Goal: Use online tool/utility

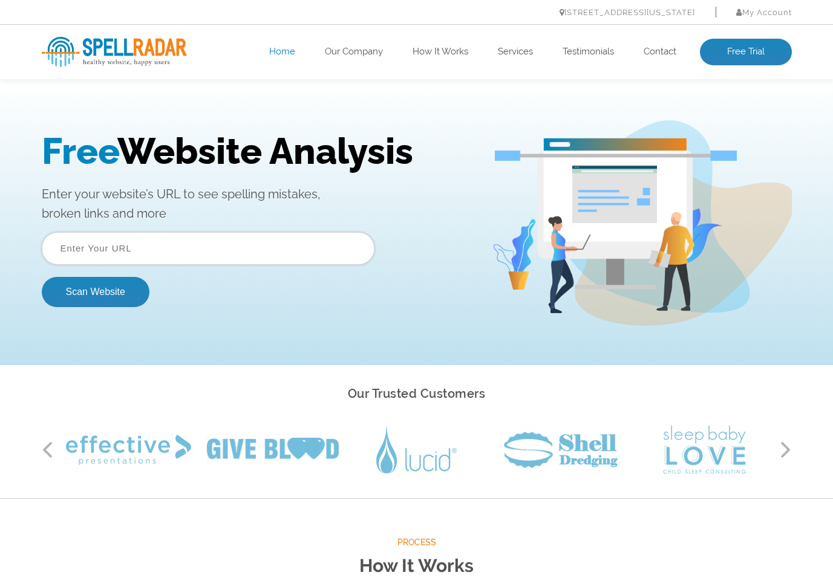
click at [165, 258] on input "text" at bounding box center [208, 248] width 333 height 33
click at [143, 261] on input "text" at bounding box center [208, 248] width 333 height 33
paste input "https://www.ifproject.com.au/"
type input "https://www.ifproject.com.au/"
click at [94, 316] on div "Free Website Analysis Enter your website’s URL to see spelling mistakes, broken…" at bounding box center [417, 223] width 768 height 206
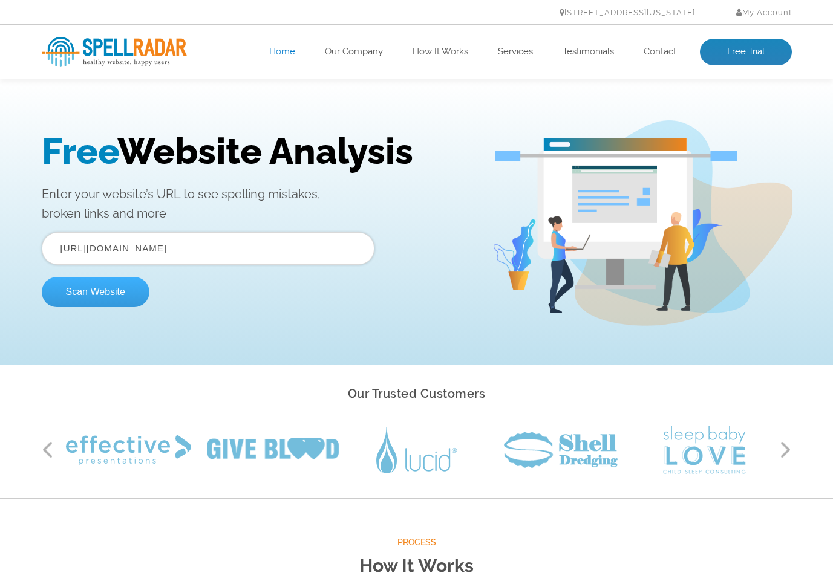
click at [103, 284] on button "Scan Website" at bounding box center [96, 292] width 108 height 30
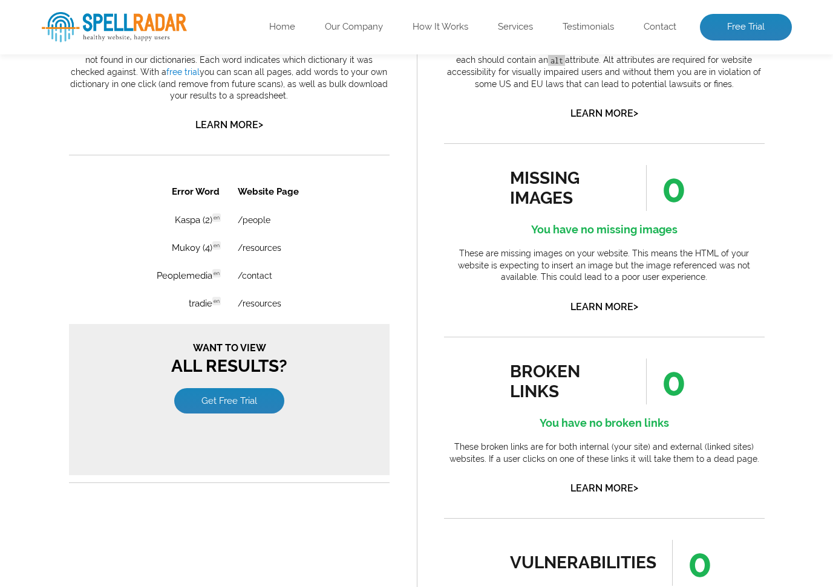
scroll to position [719, 0]
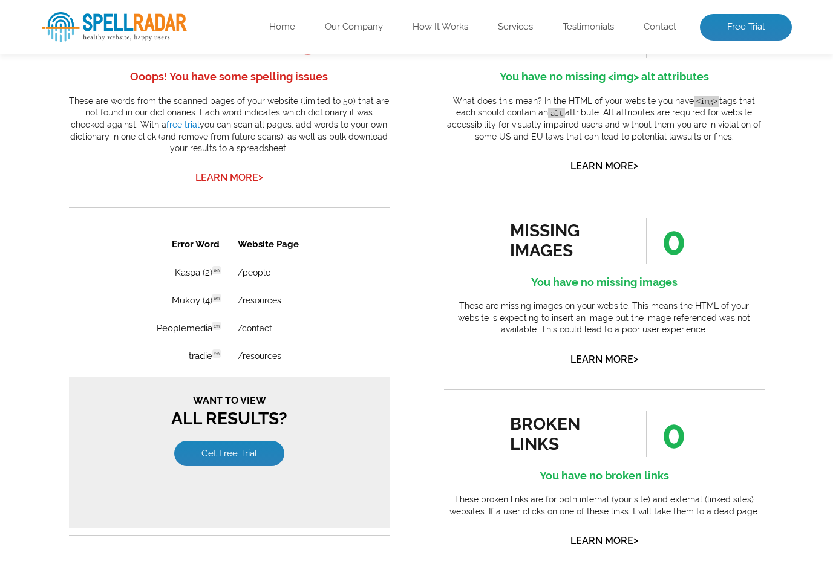
click at [232, 181] on link "Learn More >" at bounding box center [229, 177] width 68 height 11
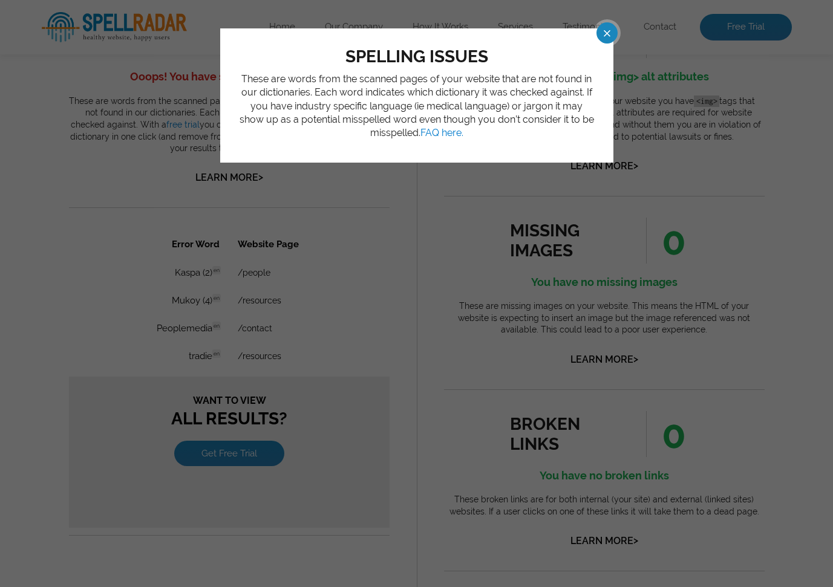
click at [593, 38] on span at bounding box center [596, 32] width 21 height 21
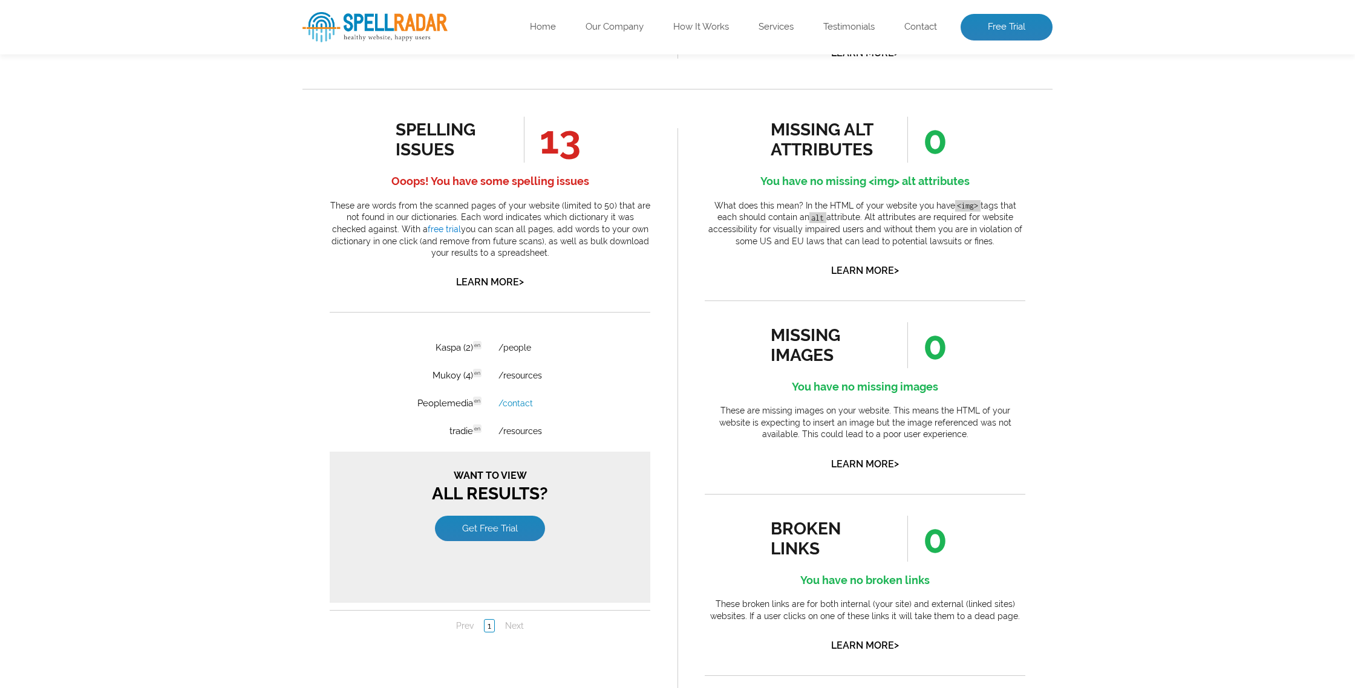
scroll to position [0, 0]
